Goal: Transaction & Acquisition: Purchase product/service

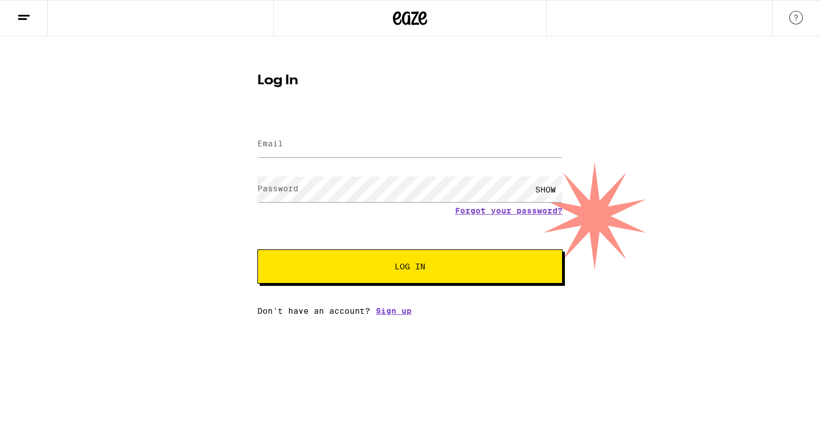
type input "[EMAIL_ADDRESS][DOMAIN_NAME]"
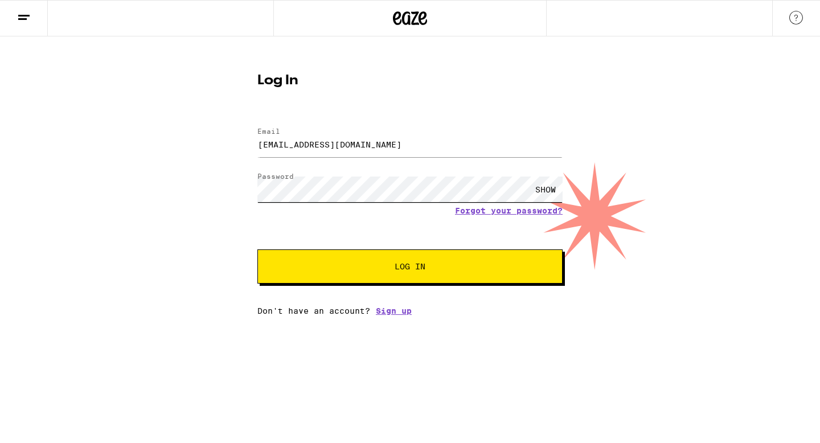
click at [258, 250] on button "Log In" at bounding box center [410, 267] width 305 height 34
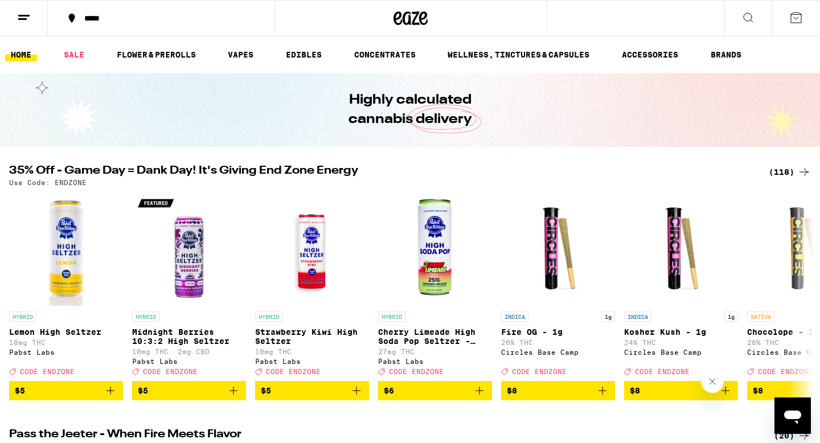
click at [797, 17] on icon at bounding box center [797, 18] width 14 height 14
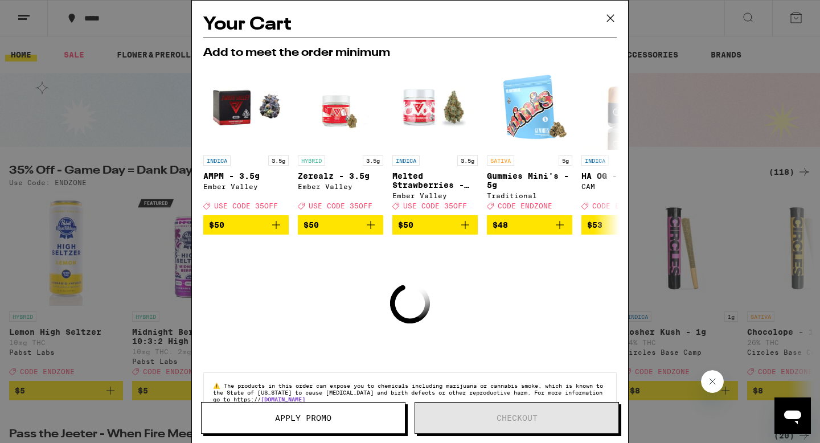
click at [611, 16] on icon at bounding box center [610, 18] width 17 height 17
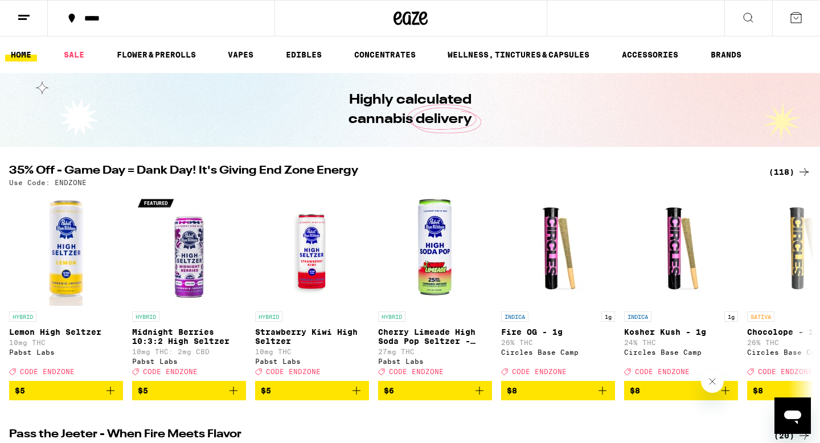
click at [24, 20] on icon at bounding box center [24, 18] width 14 height 14
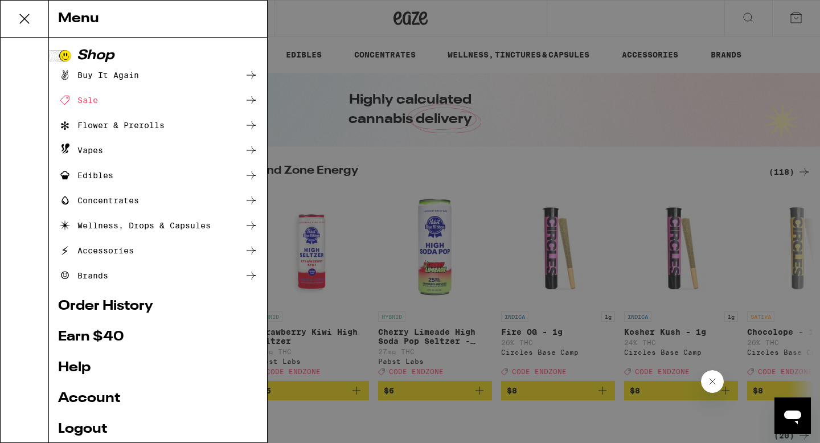
click at [87, 399] on link "Account" at bounding box center [158, 399] width 200 height 14
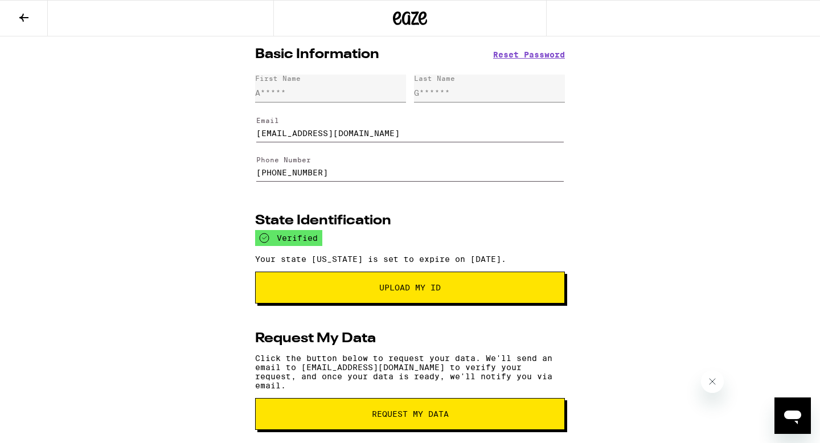
click at [24, 16] on icon at bounding box center [24, 18] width 14 height 14
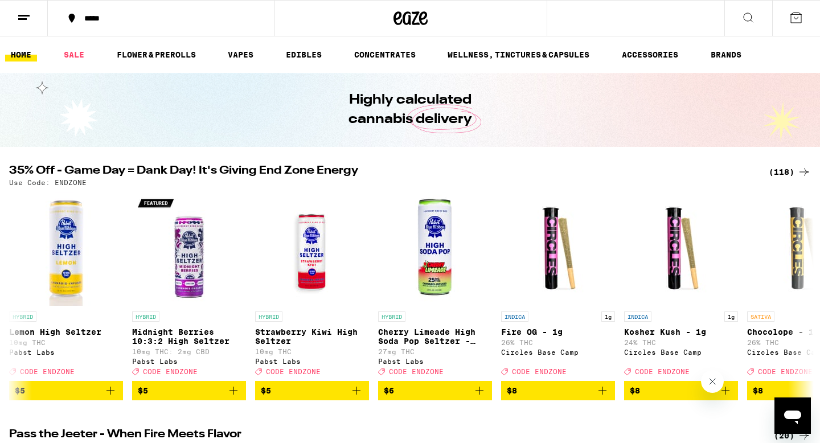
click at [26, 17] on icon at bounding box center [24, 18] width 14 height 14
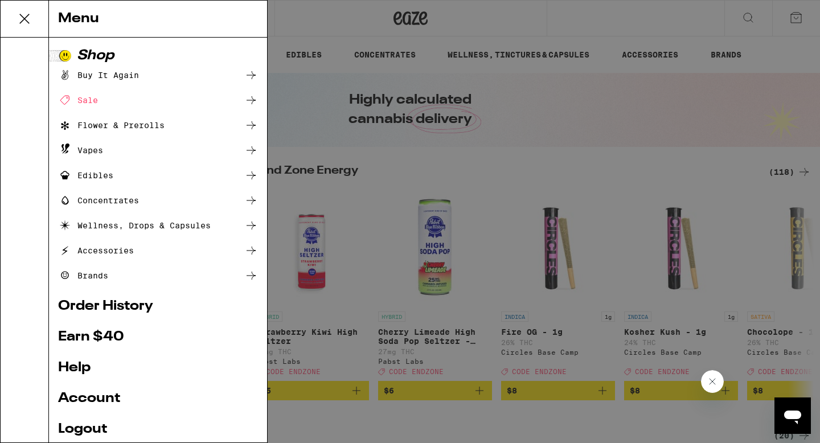
click at [19, 15] on icon at bounding box center [24, 18] width 23 height 23
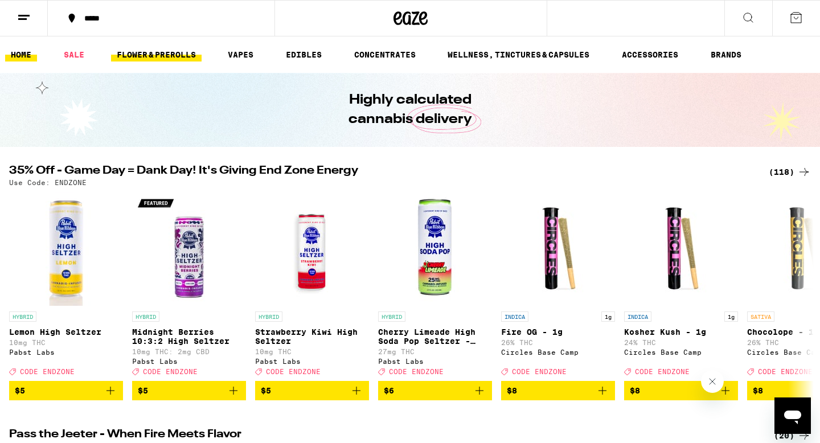
click at [157, 50] on link "FLOWER & PREROLLS" at bounding box center [156, 55] width 91 height 14
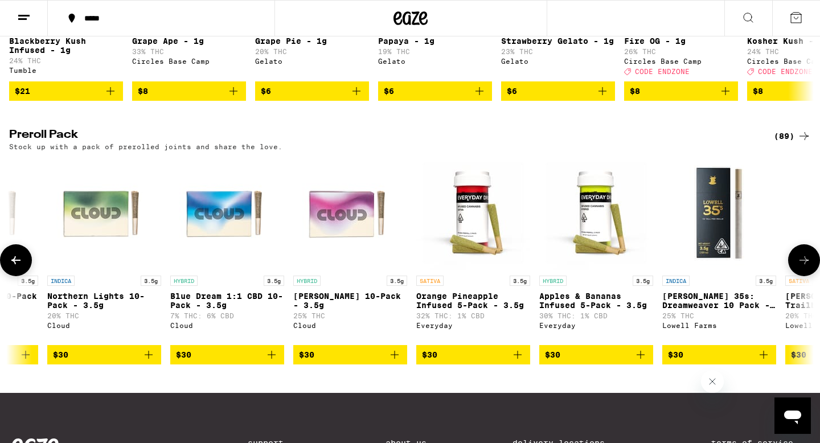
scroll to position [0, 2176]
click at [348, 243] on img "Open page for Runtz 10-Pack - 3.5g from Cloud" at bounding box center [351, 213] width 114 height 114
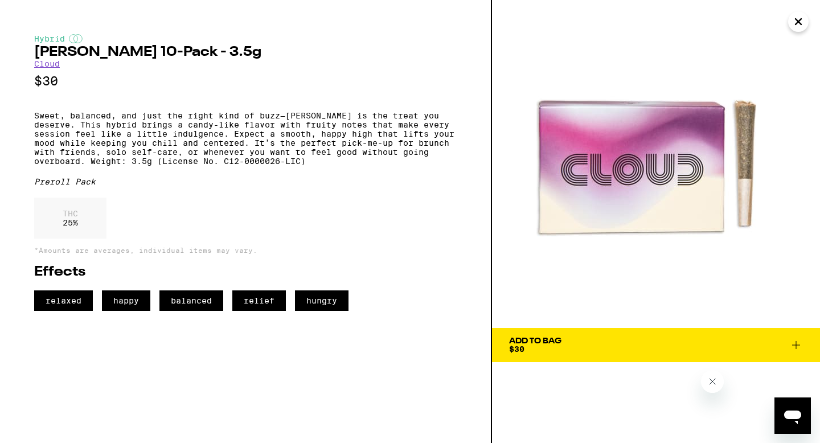
click at [795, 27] on icon "Close" at bounding box center [799, 21] width 14 height 17
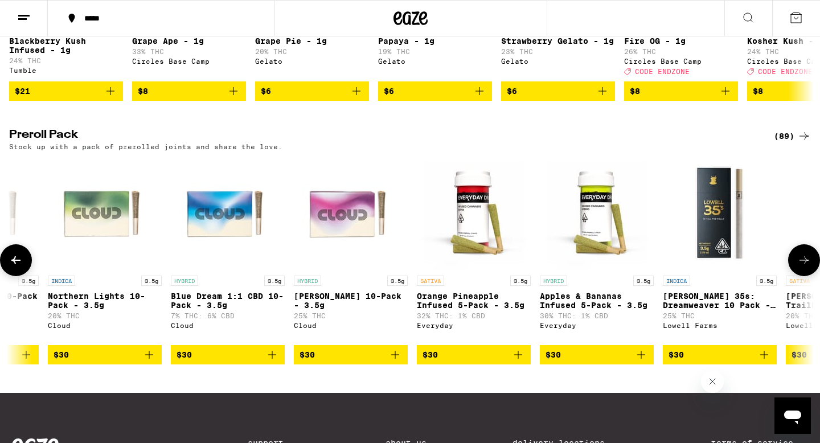
click at [122, 252] on img "Open page for Northern Lights 10-Pack - 3.5g from Cloud" at bounding box center [105, 213] width 114 height 114
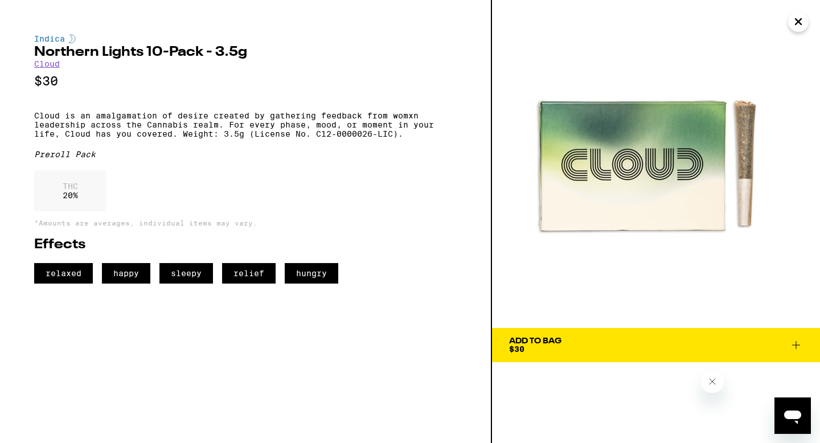
click at [799, 26] on icon "Close" at bounding box center [799, 21] width 14 height 17
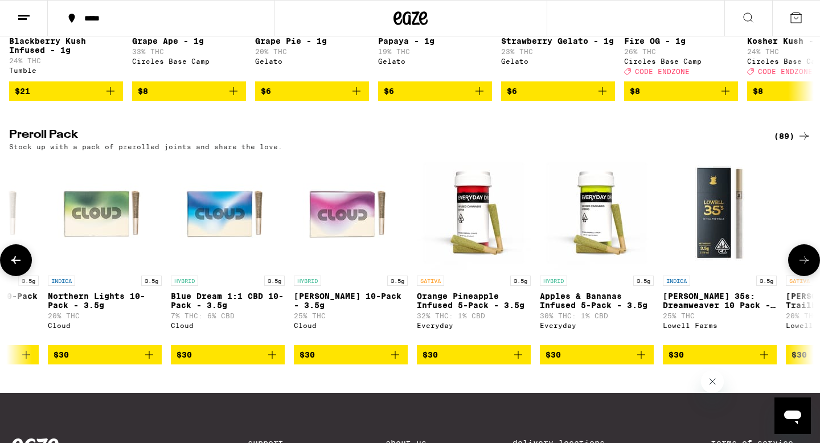
click at [362, 242] on img "Open page for Runtz 10-Pack - 3.5g from Cloud" at bounding box center [351, 213] width 114 height 114
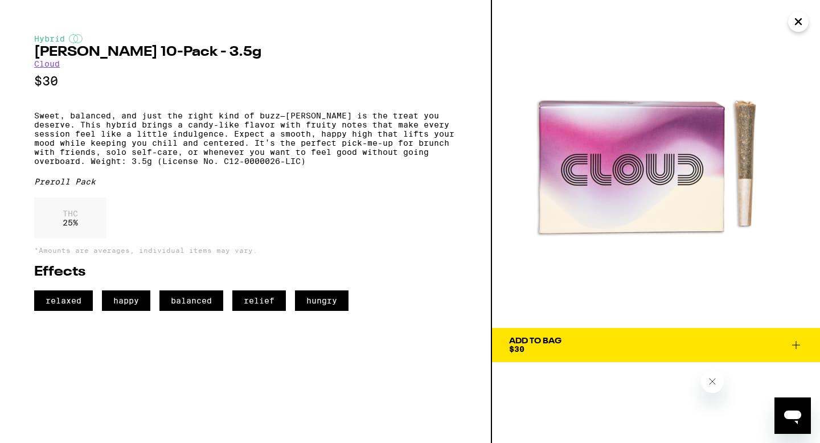
click at [553, 342] on div "Add To Bag" at bounding box center [535, 341] width 52 height 8
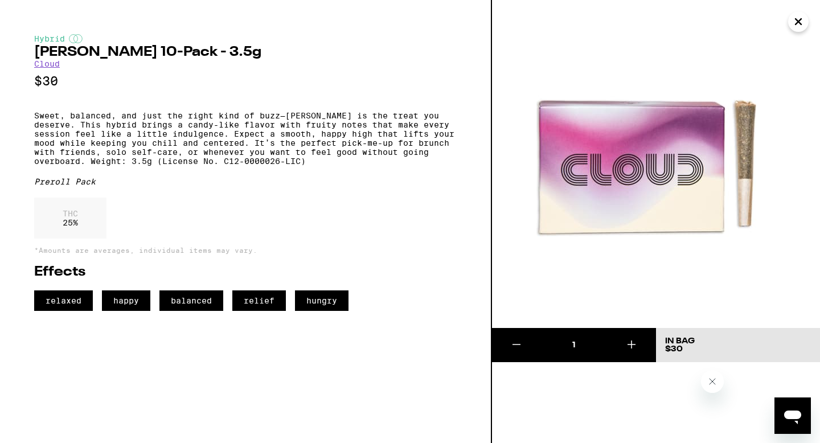
scroll to position [793, 0]
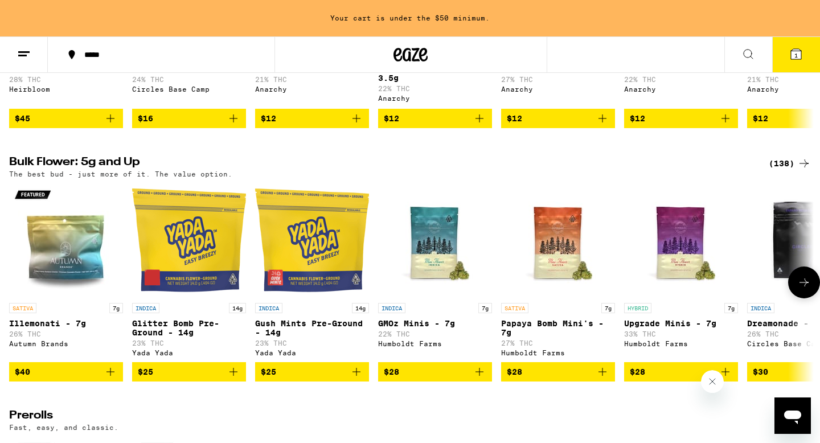
scroll to position [292, 0]
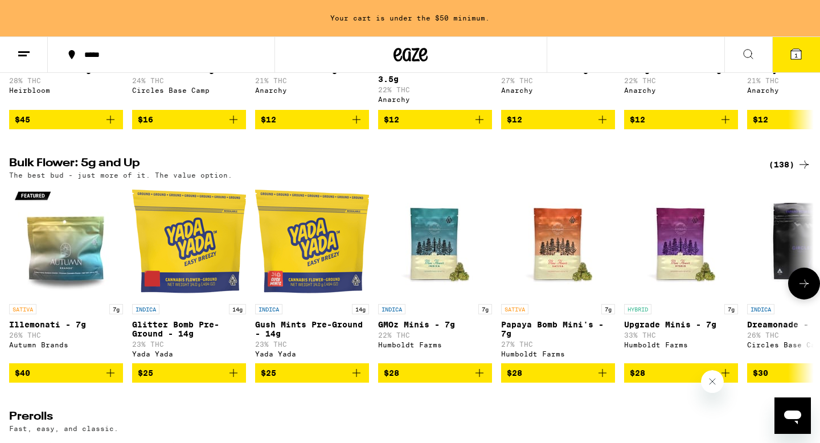
click at [60, 380] on span "$40" at bounding box center [66, 373] width 103 height 14
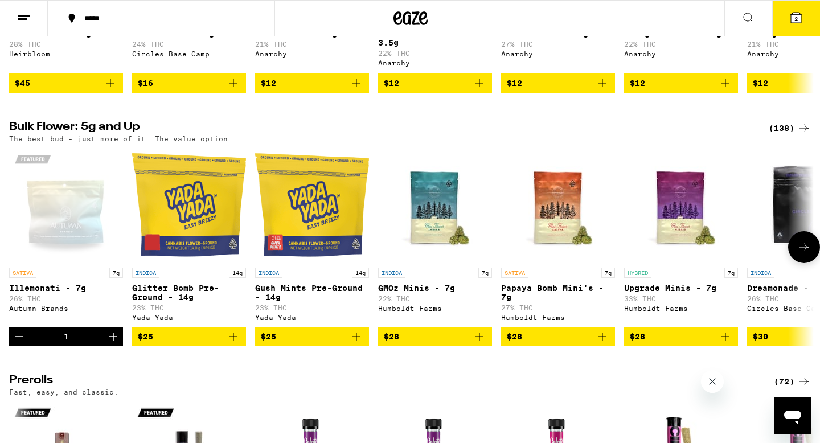
scroll to position [255, 0]
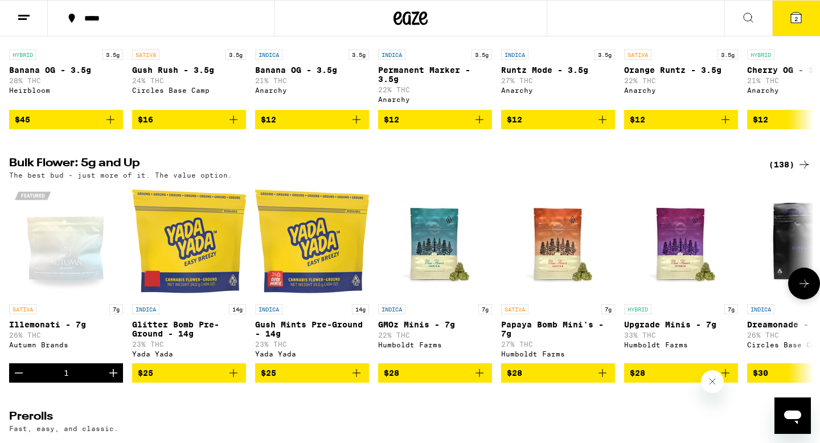
click at [73, 247] on div "Open page for Illemonati - 7g from Autumn Brands" at bounding box center [66, 242] width 114 height 114
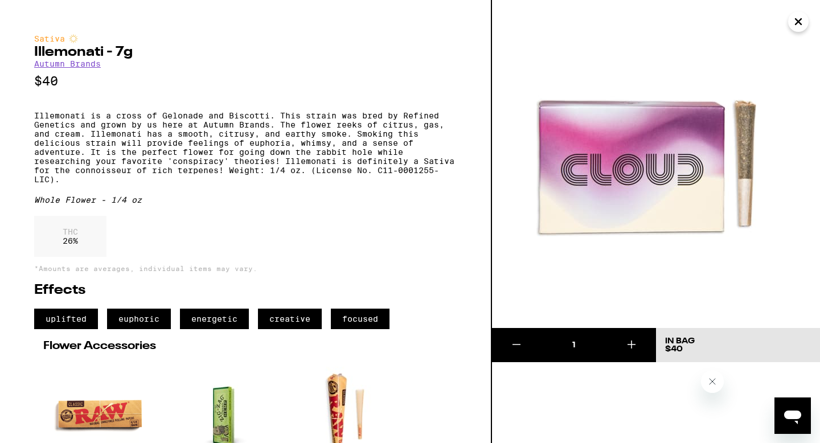
click at [797, 26] on icon "Close" at bounding box center [799, 21] width 14 height 17
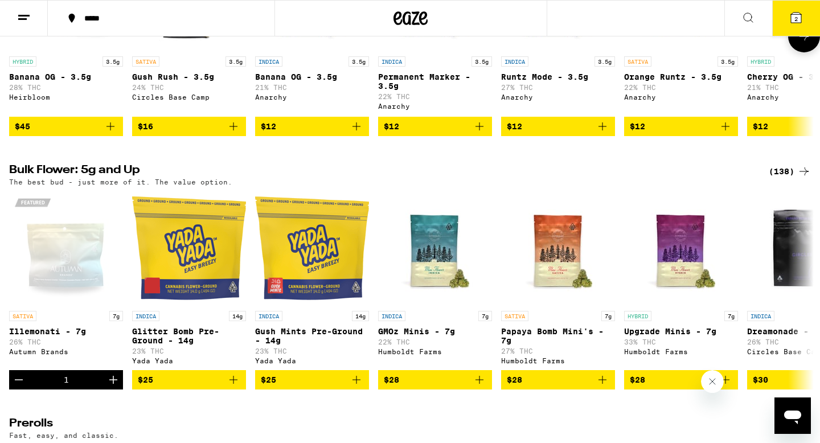
scroll to position [248, 0]
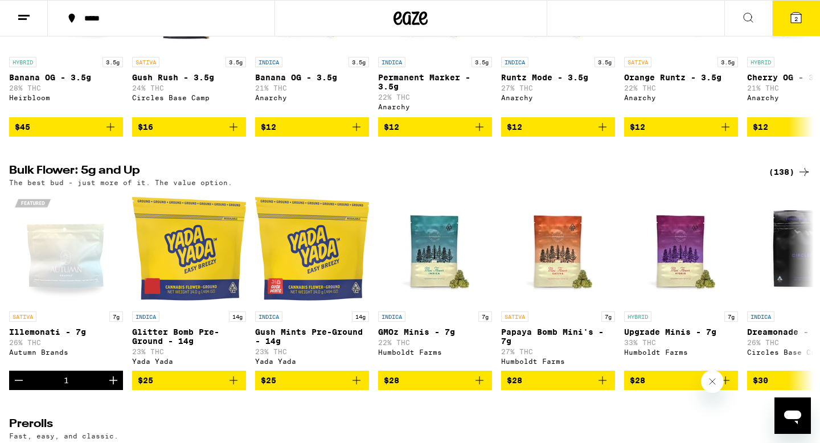
click at [802, 18] on icon at bounding box center [797, 18] width 14 height 14
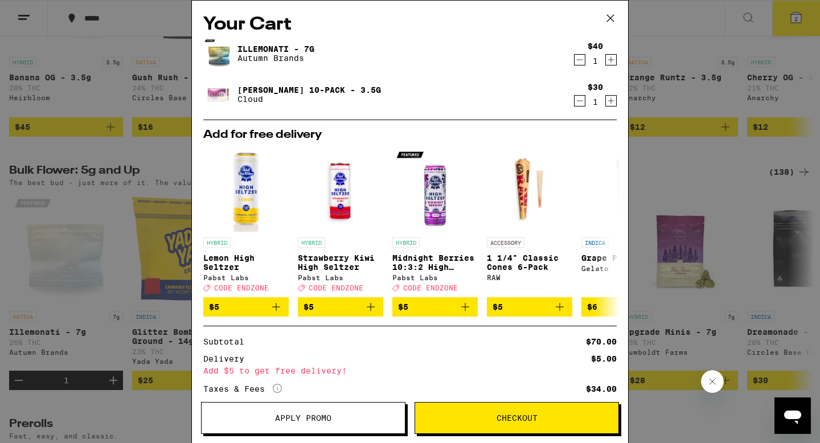
click at [611, 21] on icon at bounding box center [610, 18] width 17 height 17
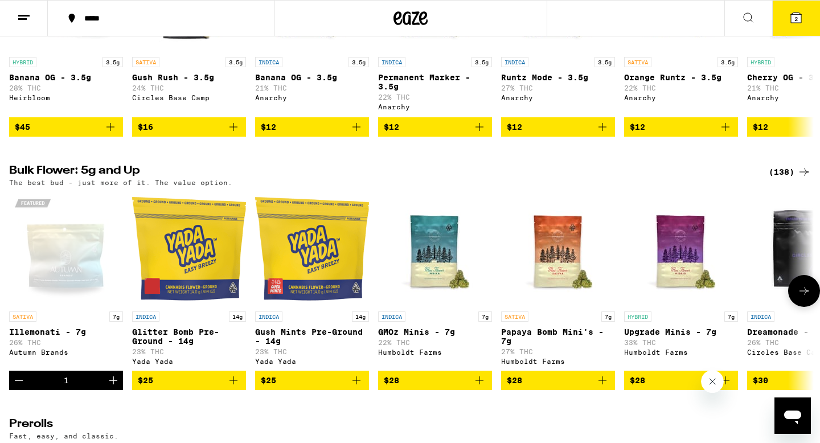
click at [512, 385] on span "$28" at bounding box center [514, 380] width 15 height 9
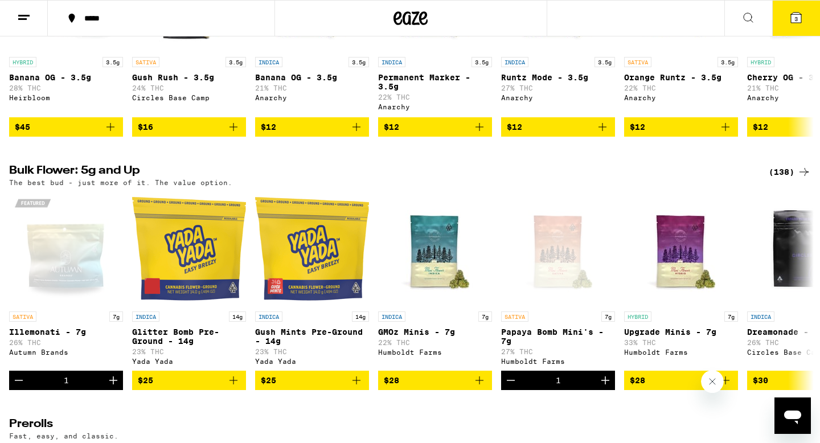
click at [802, 20] on icon at bounding box center [797, 18] width 14 height 14
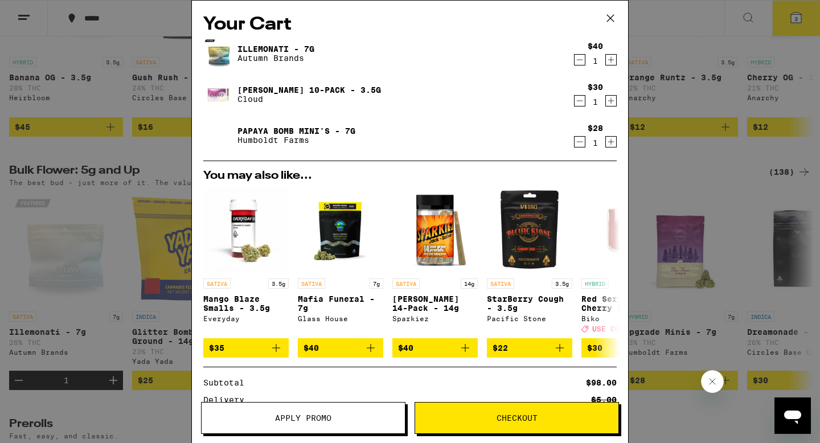
click at [508, 416] on span "Checkout" at bounding box center [517, 418] width 41 height 8
